Goal: Navigation & Orientation: Find specific page/section

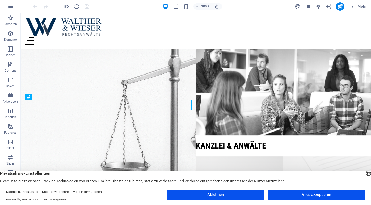
scroll to position [100, 0]
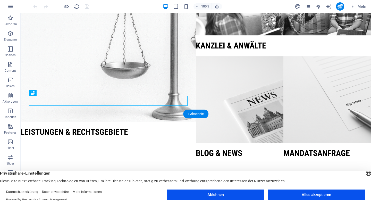
click at [317, 194] on button "Alles akzeptieren" at bounding box center [317, 195] width 97 height 10
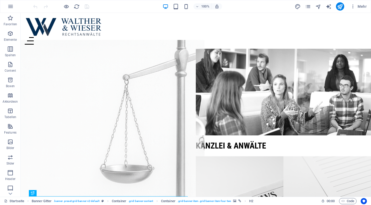
scroll to position [0, 0]
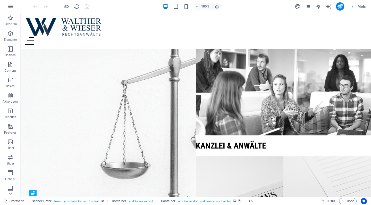
click at [367, 6] on span "Mehr" at bounding box center [359, 6] width 16 height 5
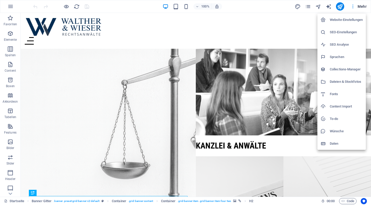
click at [367, 6] on div at bounding box center [185, 102] width 371 height 205
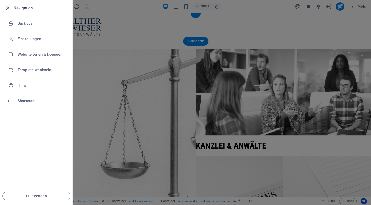
click at [8, 8] on icon "button" at bounding box center [8, 8] width 6 height 6
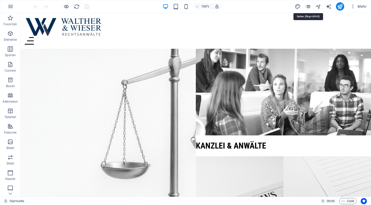
click at [309, 7] on icon "pages" at bounding box center [308, 7] width 6 height 6
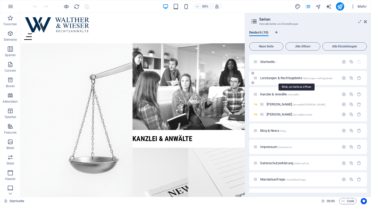
click at [278, 79] on span "Leistungen & Rechtsgebiete /leistungen-rechtsgebiete" at bounding box center [297, 78] width 72 height 4
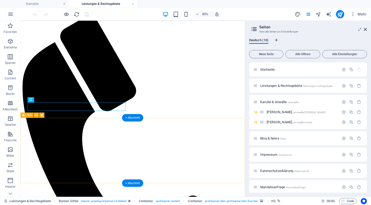
scroll to position [54, 0]
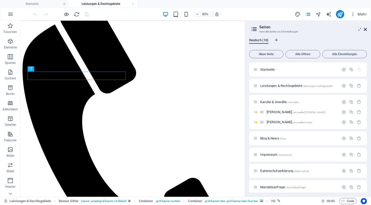
click at [366, 28] on icon at bounding box center [365, 29] width 3 height 4
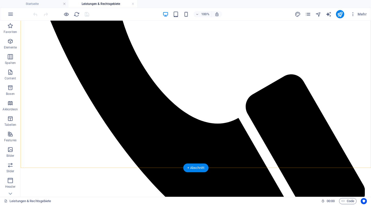
scroll to position [263, 0]
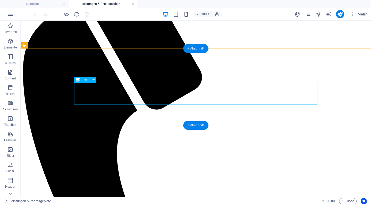
scroll to position [109, 0]
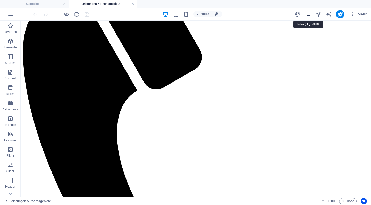
click at [310, 16] on icon "pages" at bounding box center [308, 14] width 6 height 6
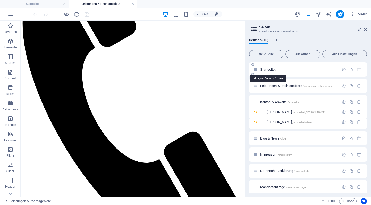
click at [269, 70] on span "Startseite /" at bounding box center [269, 70] width 16 height 4
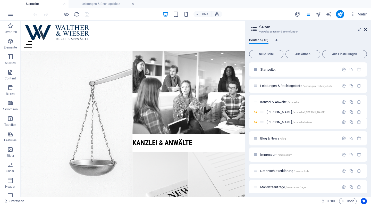
click at [364, 31] on icon at bounding box center [365, 29] width 3 height 4
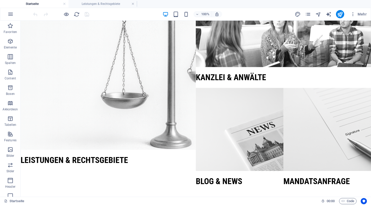
scroll to position [72, 0]
